Goal: Information Seeking & Learning: Learn about a topic

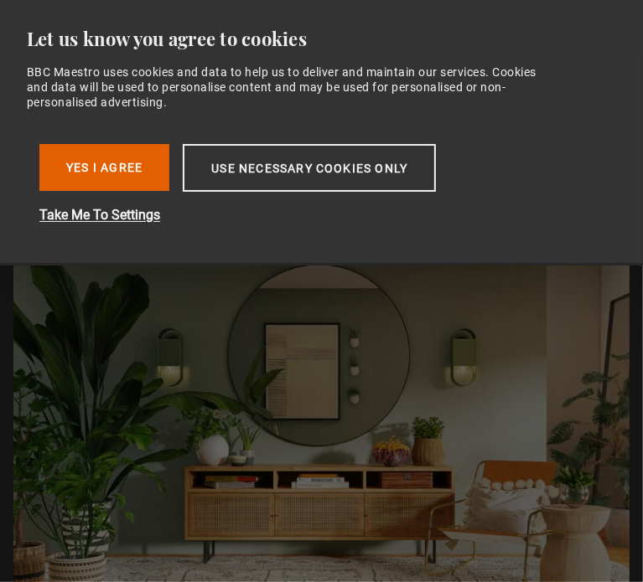
click at [224, 318] on img at bounding box center [321, 425] width 616 height 616
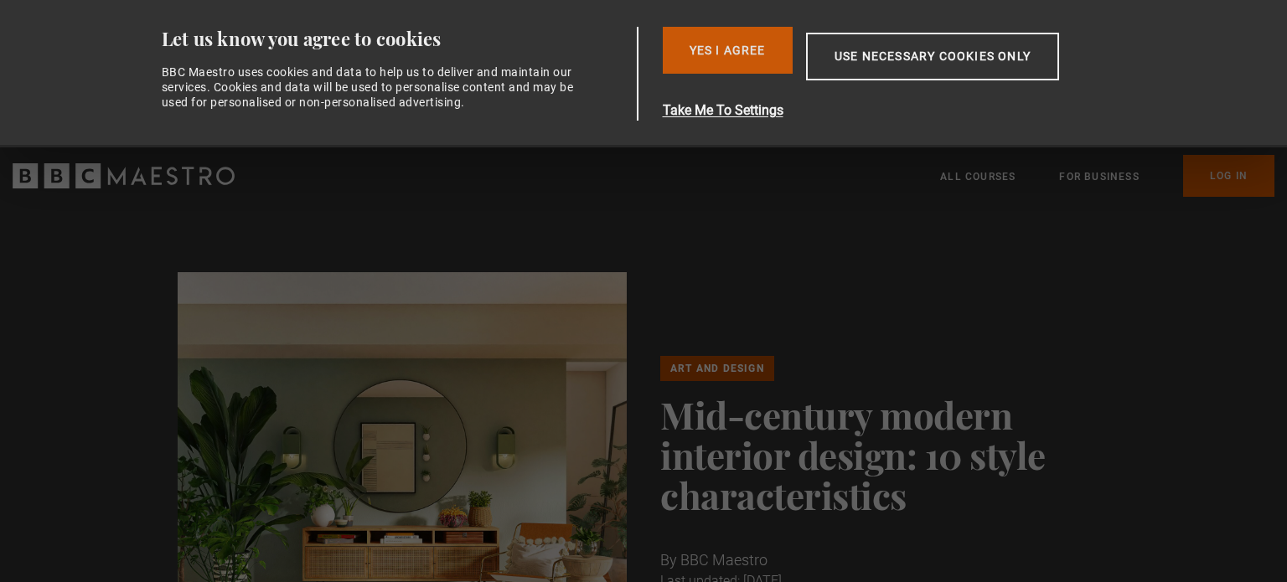
click at [642, 58] on button "Yes I Agree" at bounding box center [728, 50] width 130 height 47
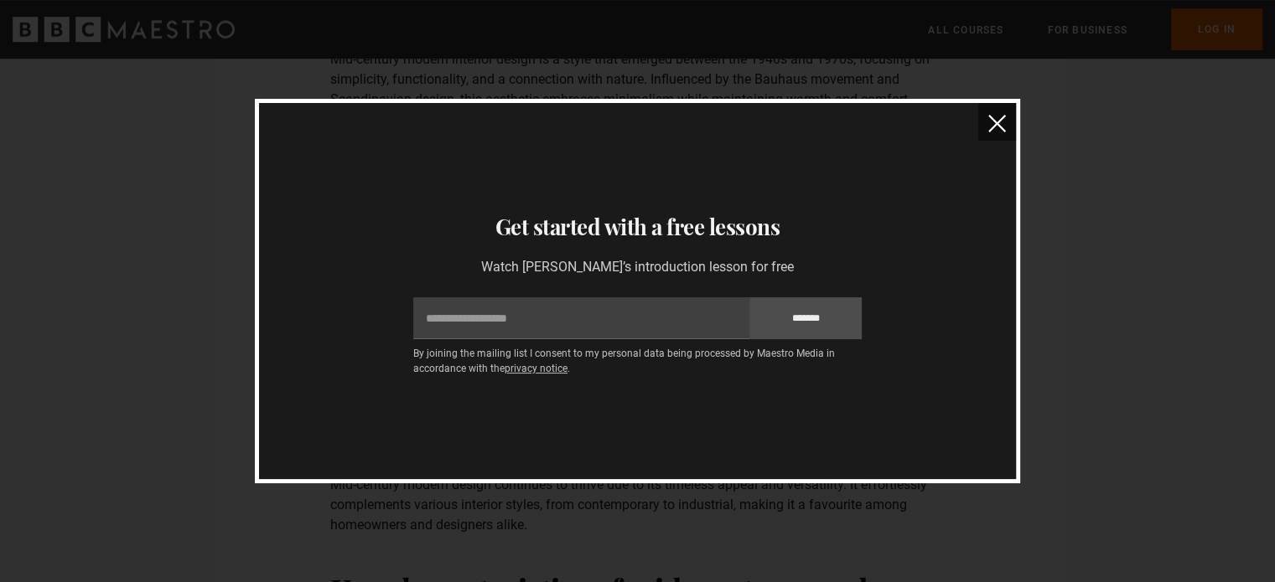
scroll to position [955, 0]
click at [642, 119] on img "close" at bounding box center [997, 124] width 18 height 18
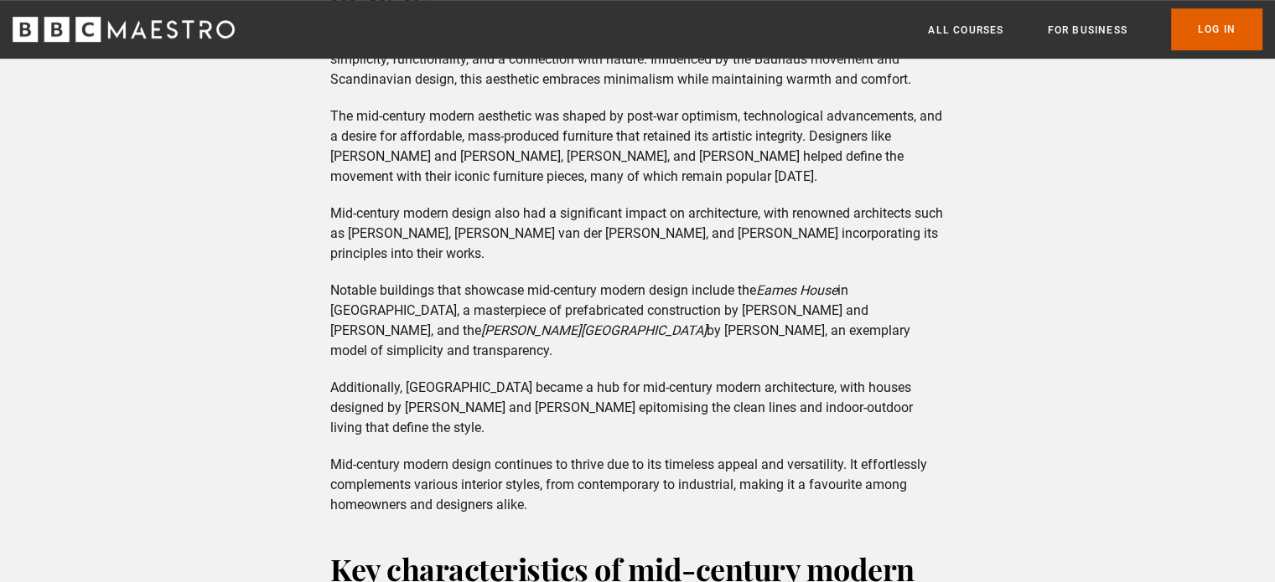
scroll to position [1012, 0]
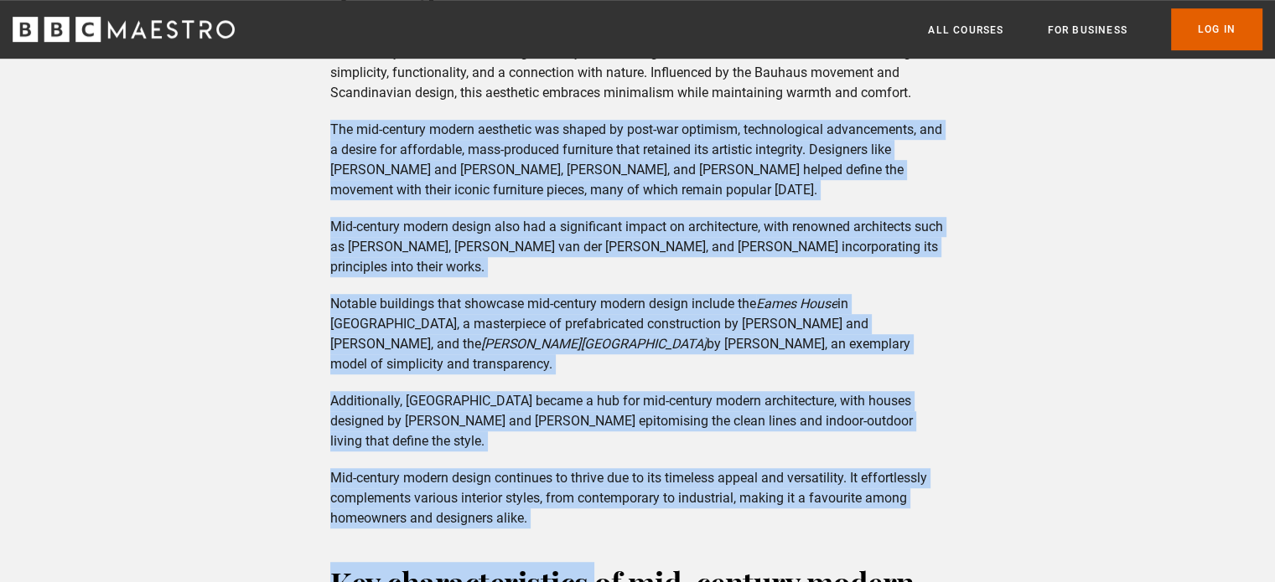
drag, startPoint x: 596, startPoint y: 539, endPoint x: 290, endPoint y: 153, distance: 492.1
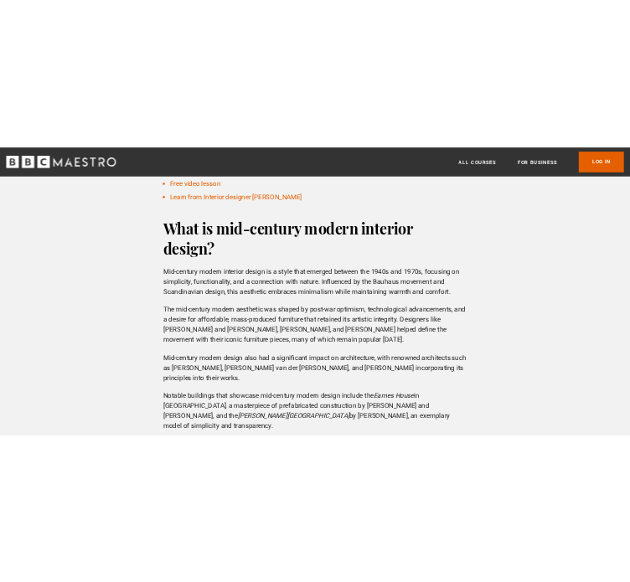
scroll to position [798, 0]
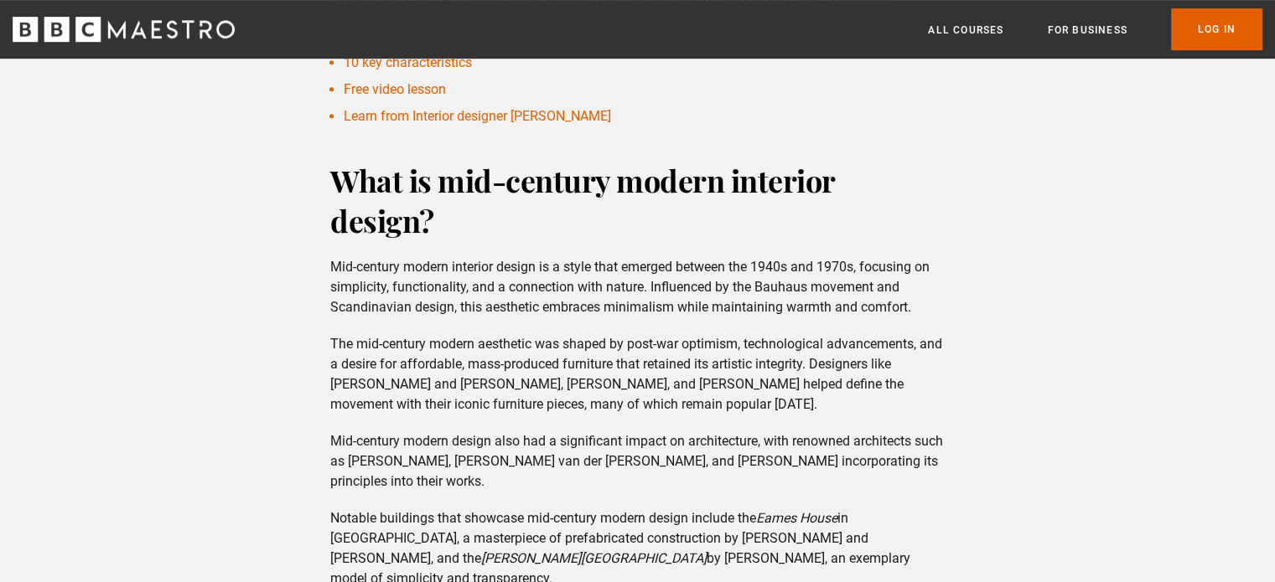
drag, startPoint x: 542, startPoint y: 525, endPoint x: 296, endPoint y: 202, distance: 406.0
copy div "Lore ip dol-sitamet consec adipisci elitse? Doe-tempori utlabo etdolore magnaa …"
click at [546, 236] on h2 "What is mid-century modern interior design?" at bounding box center [637, 200] width 614 height 80
click at [366, 318] on p "Mid-century modern interior design is a style that emerged between the 1940s an…" at bounding box center [637, 287] width 614 height 60
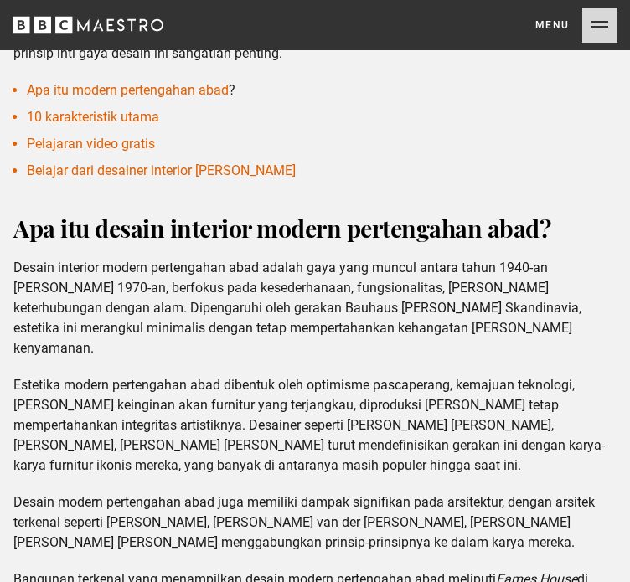
scroll to position [1180, 0]
